Goal: Complete application form: Complete application form

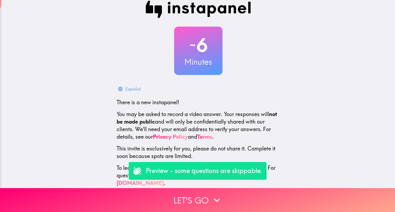
scroll to position [8, 0]
click at [198, 172] on p "Preview - some questions are skippable." at bounding box center [204, 170] width 116 height 9
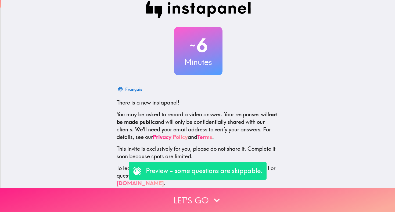
click at [220, 201] on icon "button" at bounding box center [217, 200] width 12 height 12
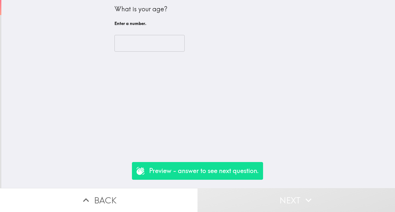
click at [166, 41] on input "number" at bounding box center [149, 43] width 70 height 17
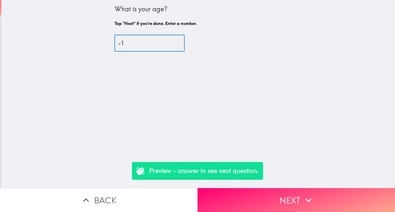
click at [178, 44] on input "-1" at bounding box center [149, 43] width 70 height 17
type input "40"
click at [179, 42] on input "40" at bounding box center [149, 43] width 70 height 17
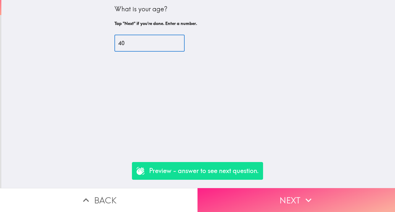
click at [250, 208] on button "Next" at bounding box center [295, 200] width 197 height 24
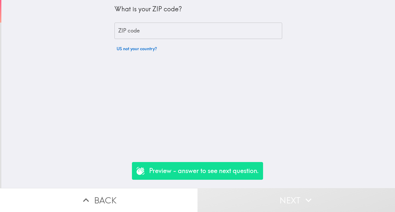
click at [206, 168] on p "Preview - answer to see next question." at bounding box center [204, 170] width 110 height 9
click at [166, 173] on p "Preview - answer to see next question." at bounding box center [204, 170] width 110 height 9
click at [146, 32] on input "ZIP code" at bounding box center [198, 31] width 168 height 17
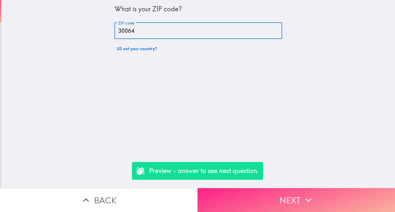
type input "30064"
click at [283, 200] on button "Next" at bounding box center [295, 200] width 197 height 24
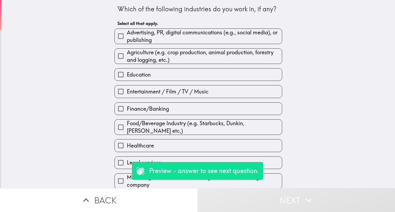
scroll to position [3, 0]
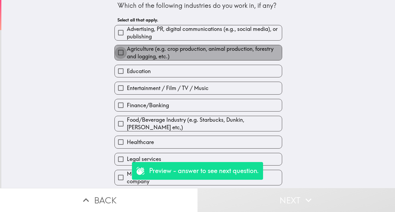
click at [121, 51] on input "Agriculture (e.g. crop production, animal production, forestry and logging, etc…" at bounding box center [121, 52] width 12 height 12
checkbox input "true"
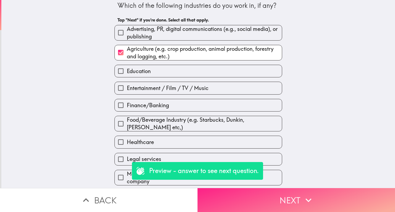
click at [291, 205] on button "Next" at bounding box center [295, 200] width 197 height 24
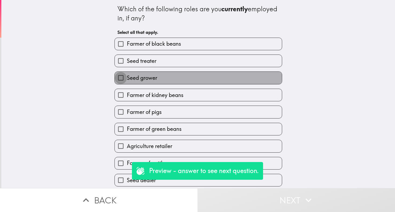
click at [119, 75] on input "Seed grower" at bounding box center [121, 78] width 12 height 12
checkbox input "true"
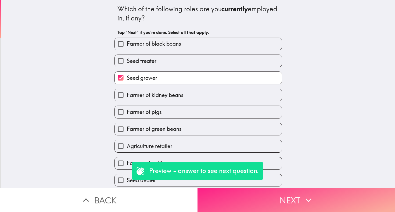
click at [256, 199] on button "Next" at bounding box center [295, 200] width 197 height 24
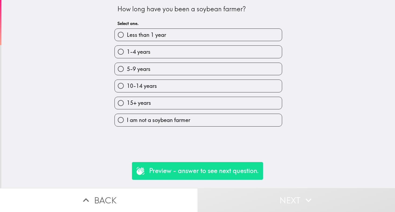
click at [122, 87] on input "10-14 years" at bounding box center [121, 86] width 12 height 12
radio input "true"
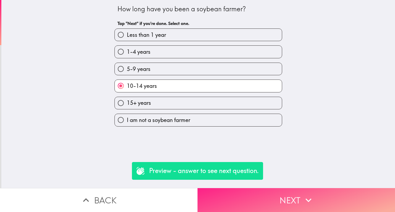
click at [269, 204] on button "Next" at bounding box center [295, 200] width 197 height 24
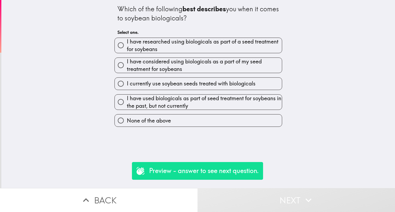
click at [122, 44] on input "I have researched using biologicals as part of a seed treatment for soybeans" at bounding box center [121, 45] width 12 height 12
radio input "true"
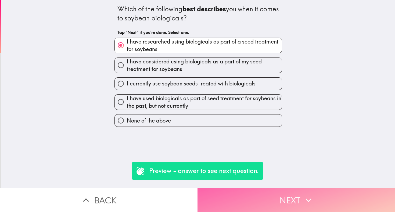
click at [277, 197] on button "Next" at bounding box center [295, 200] width 197 height 24
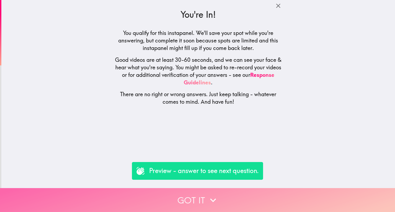
click at [197, 197] on button "Got it" at bounding box center [197, 200] width 395 height 24
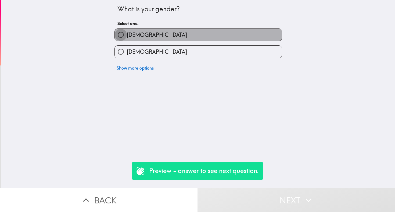
click at [121, 33] on input "[DEMOGRAPHIC_DATA]" at bounding box center [121, 35] width 12 height 12
radio input "true"
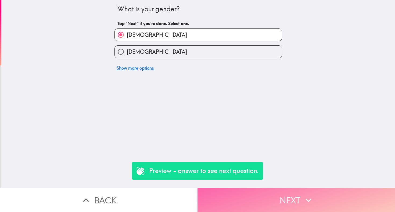
click at [265, 206] on button "Next" at bounding box center [295, 200] width 197 height 24
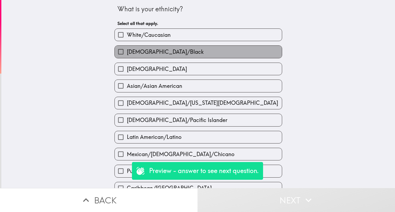
click at [138, 49] on span "[DEMOGRAPHIC_DATA]/Black" at bounding box center [165, 52] width 77 height 8
click at [127, 49] on input "[DEMOGRAPHIC_DATA]/Black" at bounding box center [121, 52] width 12 height 12
checkbox input "true"
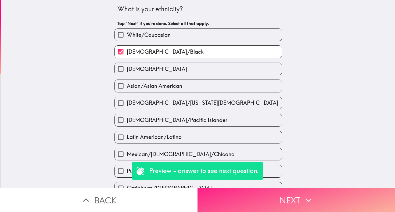
click at [286, 202] on button "Next" at bounding box center [295, 200] width 197 height 24
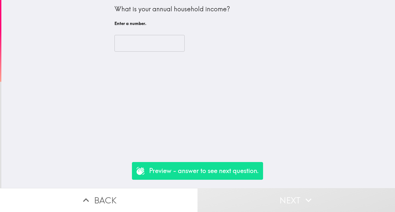
click at [162, 44] on input "number" at bounding box center [149, 43] width 70 height 17
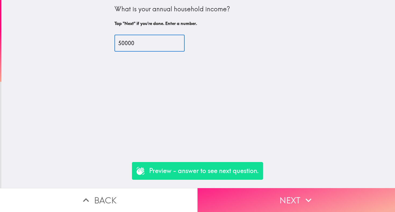
type input "50000"
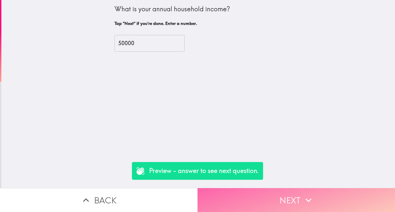
click at [287, 201] on button "Next" at bounding box center [295, 200] width 197 height 24
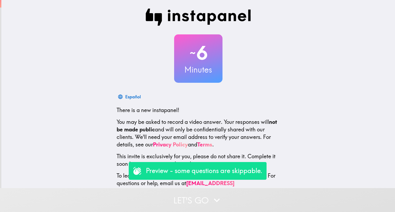
click at [198, 204] on button "Let's go" at bounding box center [197, 200] width 395 height 24
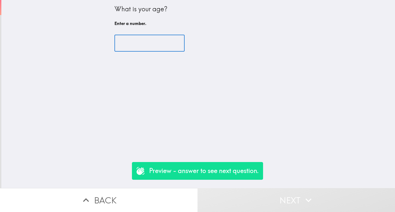
click at [148, 39] on input "number" at bounding box center [149, 43] width 70 height 17
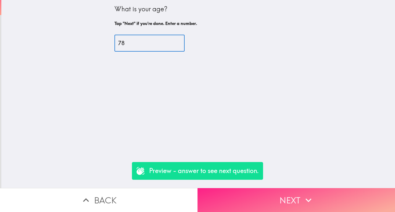
type input "78"
click at [294, 199] on button "Next" at bounding box center [295, 200] width 197 height 24
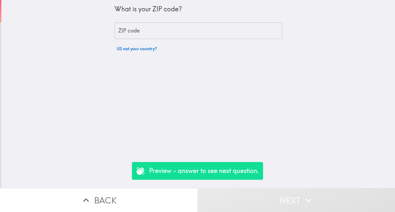
click at [168, 31] on input "ZIP code" at bounding box center [198, 31] width 168 height 17
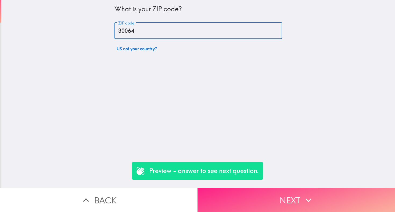
type input "30064"
click at [269, 195] on button "Next" at bounding box center [295, 200] width 197 height 24
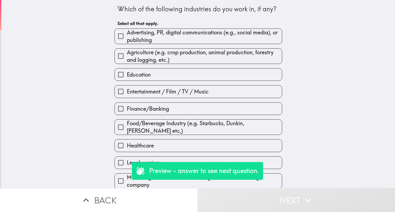
click at [125, 53] on input "Agriculture (e.g. crop production, animal production, forestry and logging, etc…" at bounding box center [121, 56] width 12 height 12
checkbox input "true"
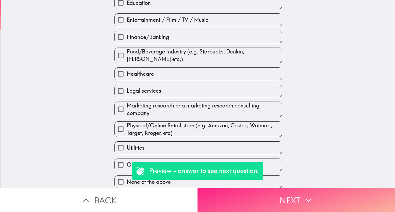
scroll to position [75, 0]
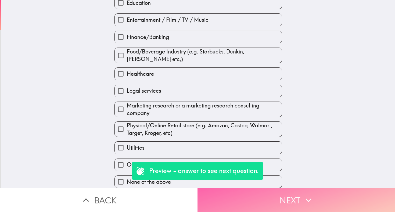
click at [268, 193] on button "Next" at bounding box center [295, 200] width 197 height 24
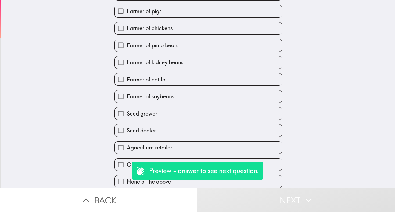
scroll to position [104, 0]
click at [123, 80] on input "Farmer of cattle" at bounding box center [121, 79] width 12 height 12
checkbox input "true"
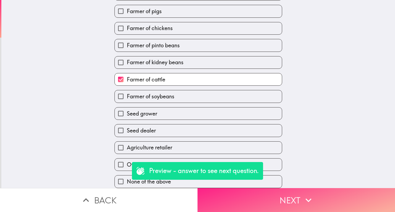
click at [275, 200] on button "Next" at bounding box center [295, 200] width 197 height 24
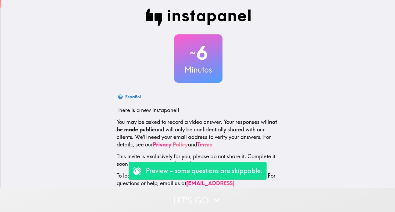
click at [207, 191] on button "Let's go" at bounding box center [197, 200] width 395 height 24
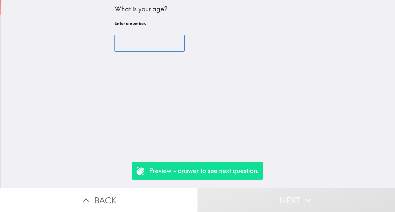
click at [142, 48] on input "number" at bounding box center [149, 43] width 70 height 17
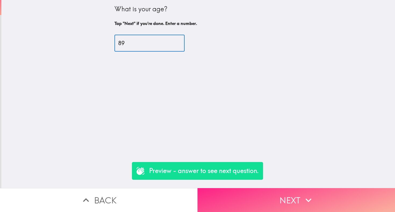
type input "89"
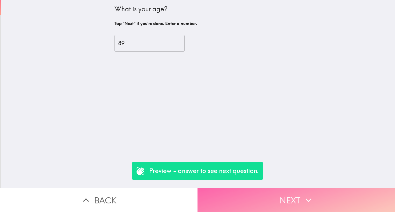
click at [245, 197] on button "Next" at bounding box center [295, 200] width 197 height 24
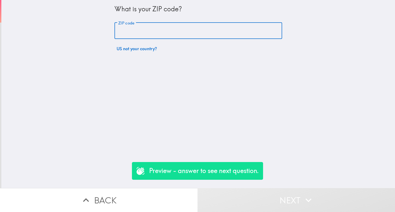
click at [140, 30] on input "ZIP code" at bounding box center [198, 31] width 168 height 17
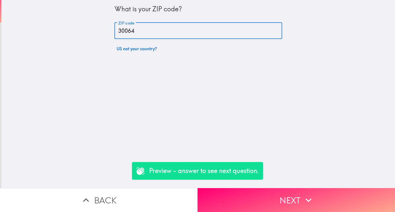
type input "30064"
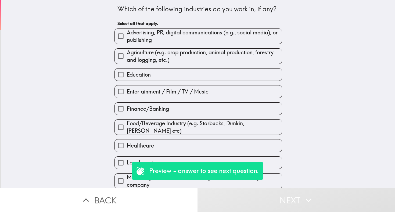
click at [120, 56] on input "Agriculture (e.g. crop production, animal production, forestry and logging, etc…" at bounding box center [121, 56] width 12 height 12
checkbox input "true"
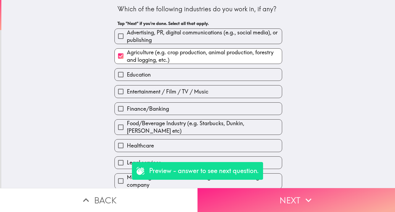
click at [261, 199] on button "Next" at bounding box center [295, 200] width 197 height 24
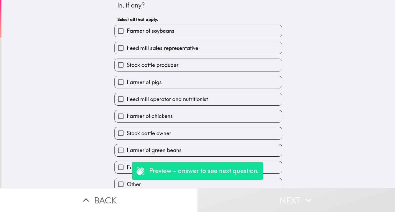
scroll to position [15, 0]
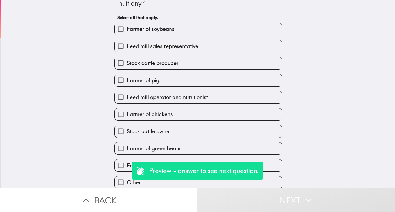
click at [123, 133] on input "Stock cattle owner" at bounding box center [121, 131] width 12 height 12
checkbox input "true"
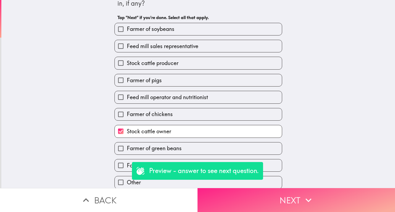
click at [291, 203] on button "Next" at bounding box center [295, 200] width 197 height 24
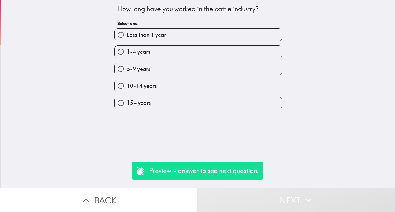
click at [127, 87] on input "10-14 years" at bounding box center [121, 86] width 12 height 12
radio input "true"
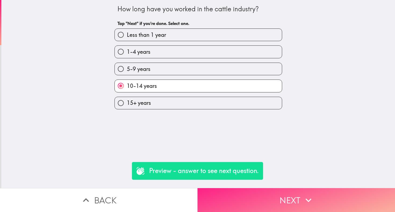
click at [286, 200] on button "Next" at bounding box center [295, 200] width 197 height 24
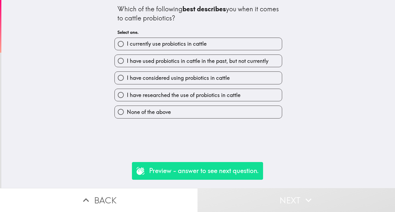
click at [151, 111] on span "None of the above" at bounding box center [149, 112] width 44 height 8
click at [127, 111] on input "None of the above" at bounding box center [121, 112] width 12 height 12
radio input "true"
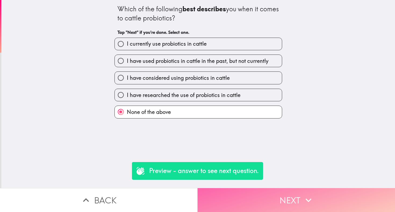
click at [295, 200] on button "Next" at bounding box center [295, 200] width 197 height 24
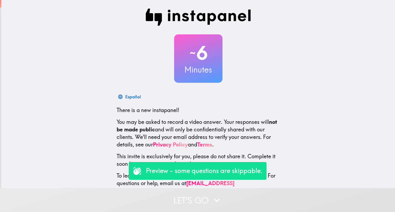
click at [203, 196] on button "Let's go" at bounding box center [197, 200] width 395 height 24
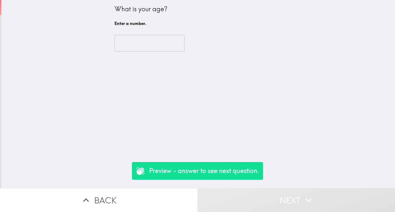
click at [147, 47] on input "number" at bounding box center [149, 43] width 70 height 17
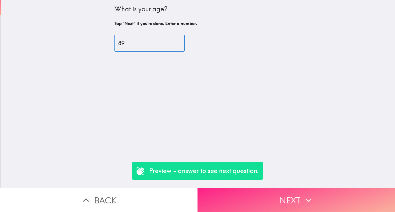
type input "89"
click at [252, 202] on button "Next" at bounding box center [295, 200] width 197 height 24
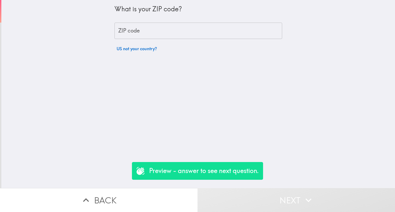
click at [137, 31] on input "ZIP code" at bounding box center [198, 31] width 168 height 17
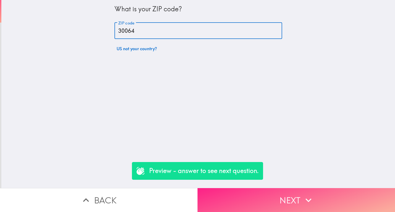
type input "30064"
click at [282, 206] on button "Next" at bounding box center [295, 200] width 197 height 24
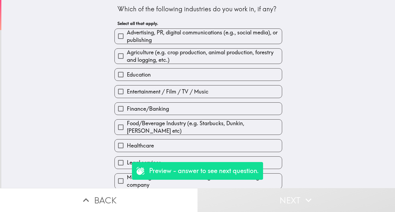
click at [122, 54] on input "Agriculture (e.g. crop production, animal production, forestry and logging, etc…" at bounding box center [121, 56] width 12 height 12
checkbox input "true"
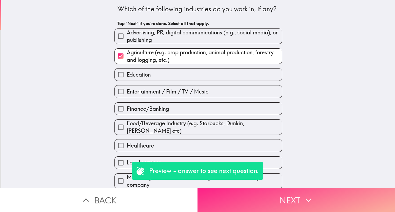
click at [278, 202] on button "Next" at bounding box center [295, 200] width 197 height 24
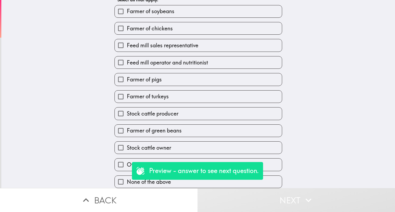
scroll to position [35, 0]
click at [121, 110] on input "Stock cattle producer" at bounding box center [121, 113] width 12 height 12
checkbox input "true"
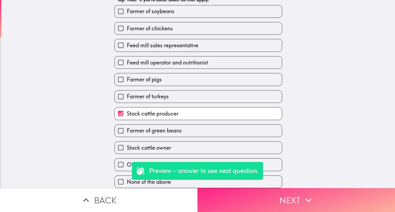
click at [288, 196] on button "Next" at bounding box center [295, 200] width 197 height 24
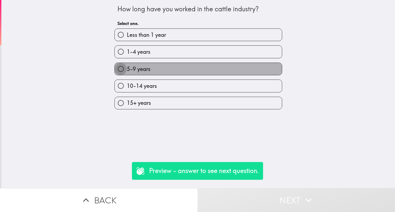
click at [126, 73] on input "5-9 years" at bounding box center [121, 69] width 12 height 12
radio input "true"
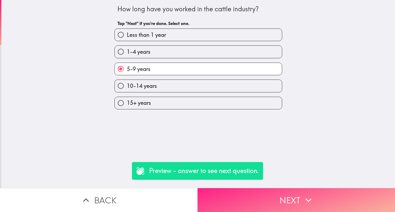
click at [295, 198] on button "Next" at bounding box center [295, 200] width 197 height 24
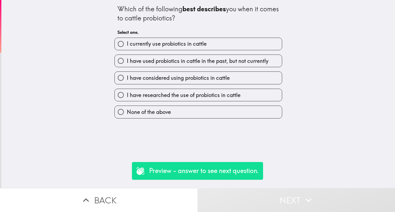
click at [137, 79] on span "I have considered using probiotics in cattle" at bounding box center [178, 78] width 103 height 8
click at [127, 79] on input "I have considered using probiotics in cattle" at bounding box center [121, 78] width 12 height 12
radio input "true"
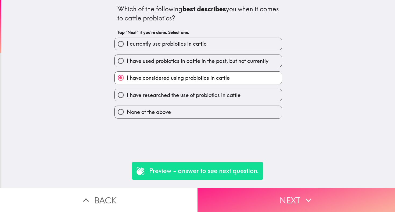
click at [296, 203] on button "Next" at bounding box center [295, 200] width 197 height 24
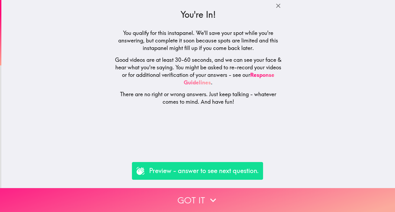
click at [208, 200] on icon "button" at bounding box center [213, 200] width 12 height 12
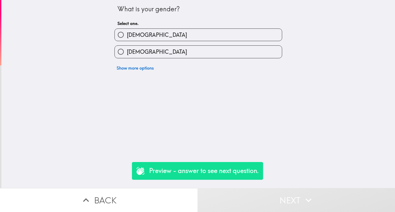
click at [139, 37] on span "[DEMOGRAPHIC_DATA]" at bounding box center [157, 35] width 60 height 8
click at [127, 37] on input "[DEMOGRAPHIC_DATA]" at bounding box center [121, 35] width 12 height 12
radio input "true"
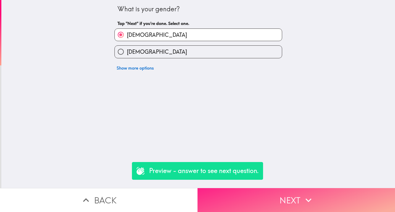
click at [265, 197] on button "Next" at bounding box center [295, 200] width 197 height 24
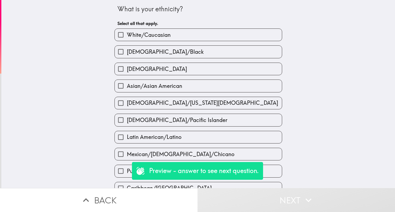
click at [132, 49] on span "[DEMOGRAPHIC_DATA]/Black" at bounding box center [165, 52] width 77 height 8
click at [127, 49] on input "[DEMOGRAPHIC_DATA]/Black" at bounding box center [121, 52] width 12 height 12
checkbox input "true"
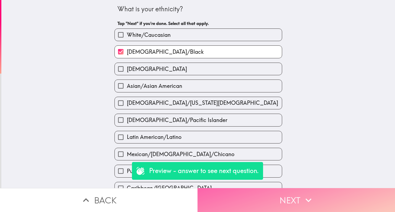
click at [282, 201] on button "Next" at bounding box center [295, 200] width 197 height 24
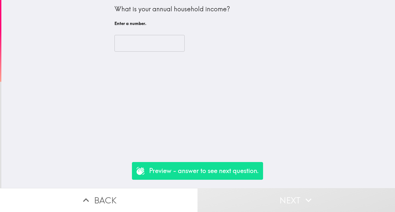
click at [150, 38] on input "number" at bounding box center [149, 43] width 70 height 17
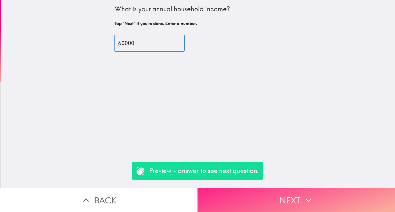
type input "60000"
click at [298, 198] on button "Next" at bounding box center [295, 200] width 197 height 24
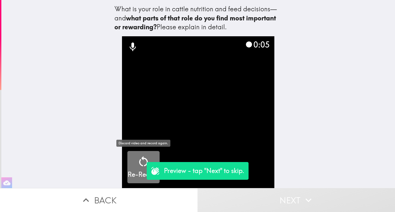
click at [136, 164] on div "Re-Record" at bounding box center [144, 167] width 32 height 24
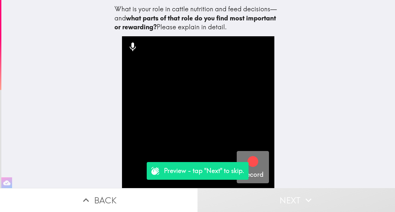
click at [257, 168] on div "button" at bounding box center [252, 162] width 13 height 15
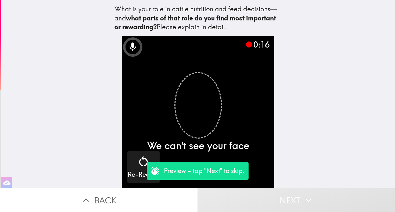
click at [257, 197] on button "Next" at bounding box center [295, 200] width 197 height 24
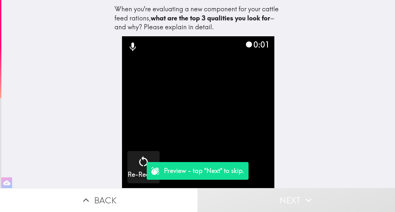
click at [250, 196] on button "Next" at bounding box center [295, 200] width 197 height 24
